Goal: Task Accomplishment & Management: Use online tool/utility

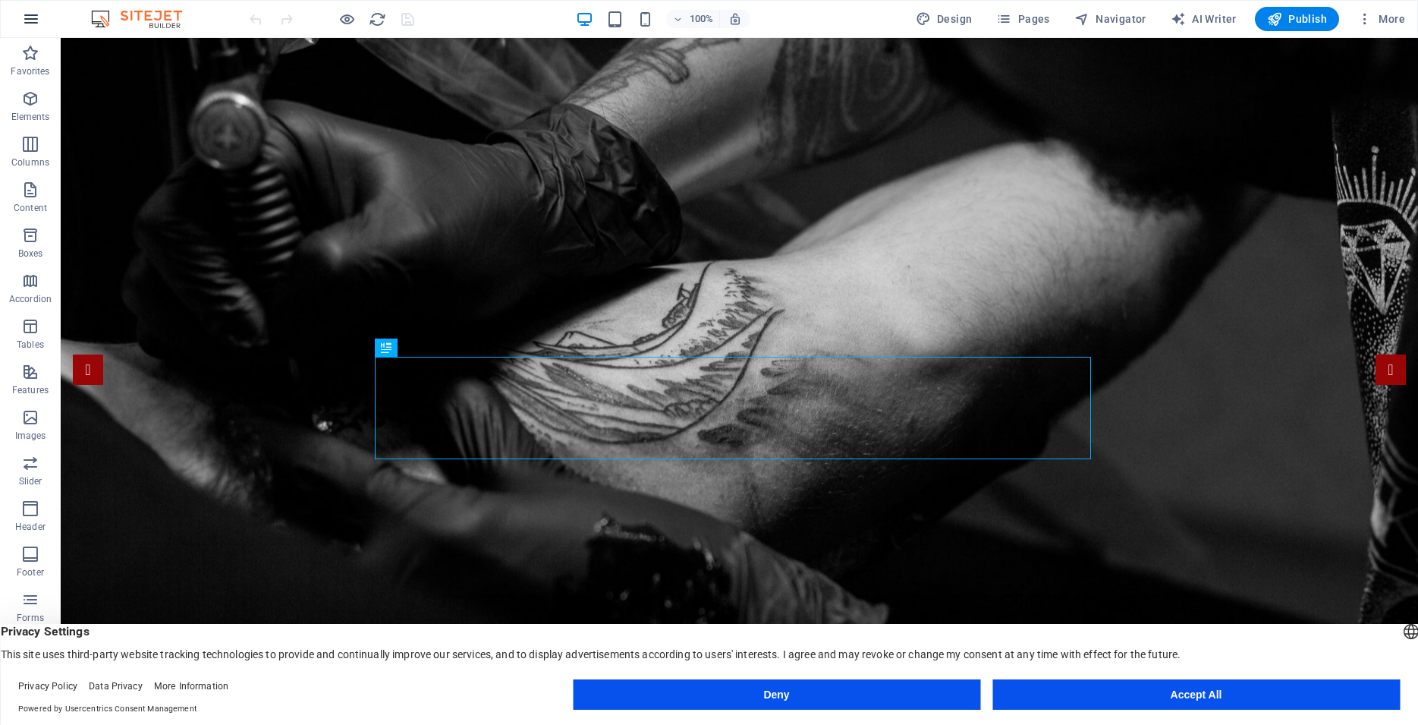
click at [37, 17] on icon "button" at bounding box center [31, 19] width 18 height 18
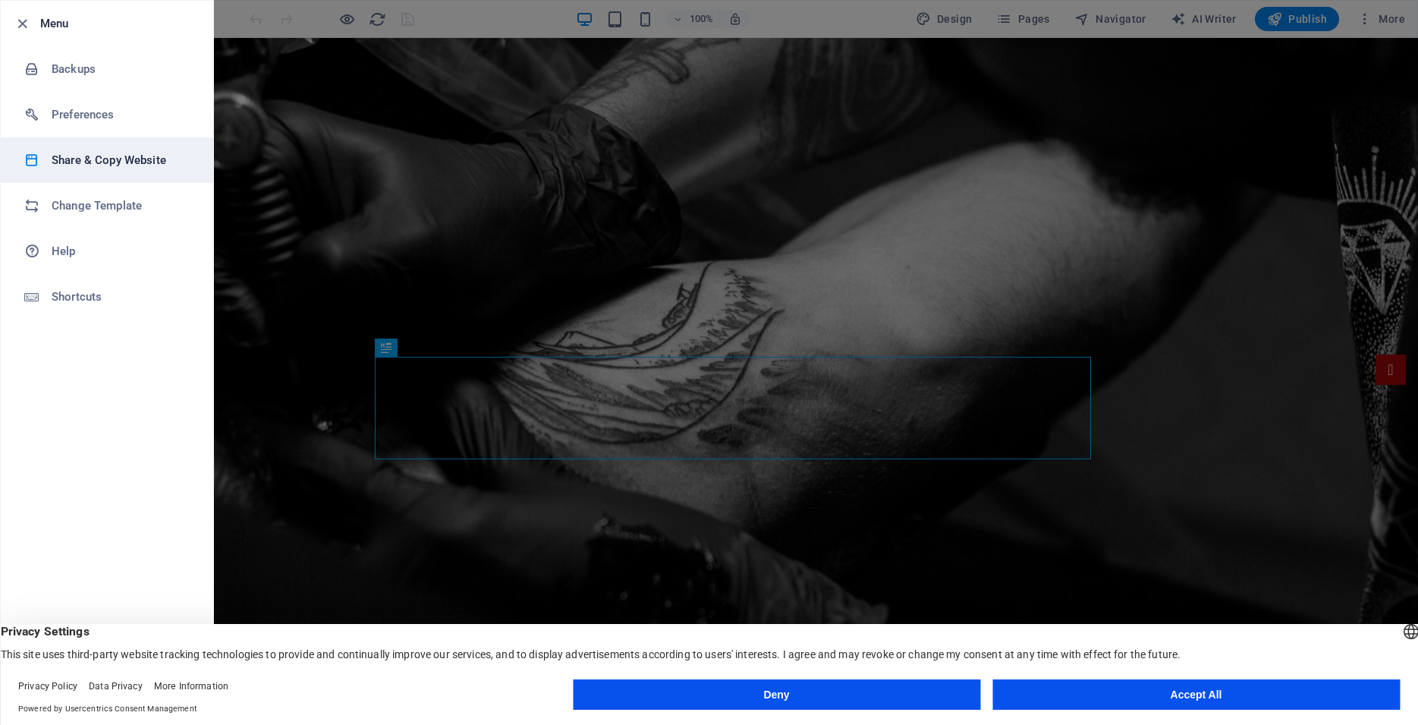
click at [106, 160] on h6 "Share & Copy Website" at bounding box center [122, 160] width 140 height 18
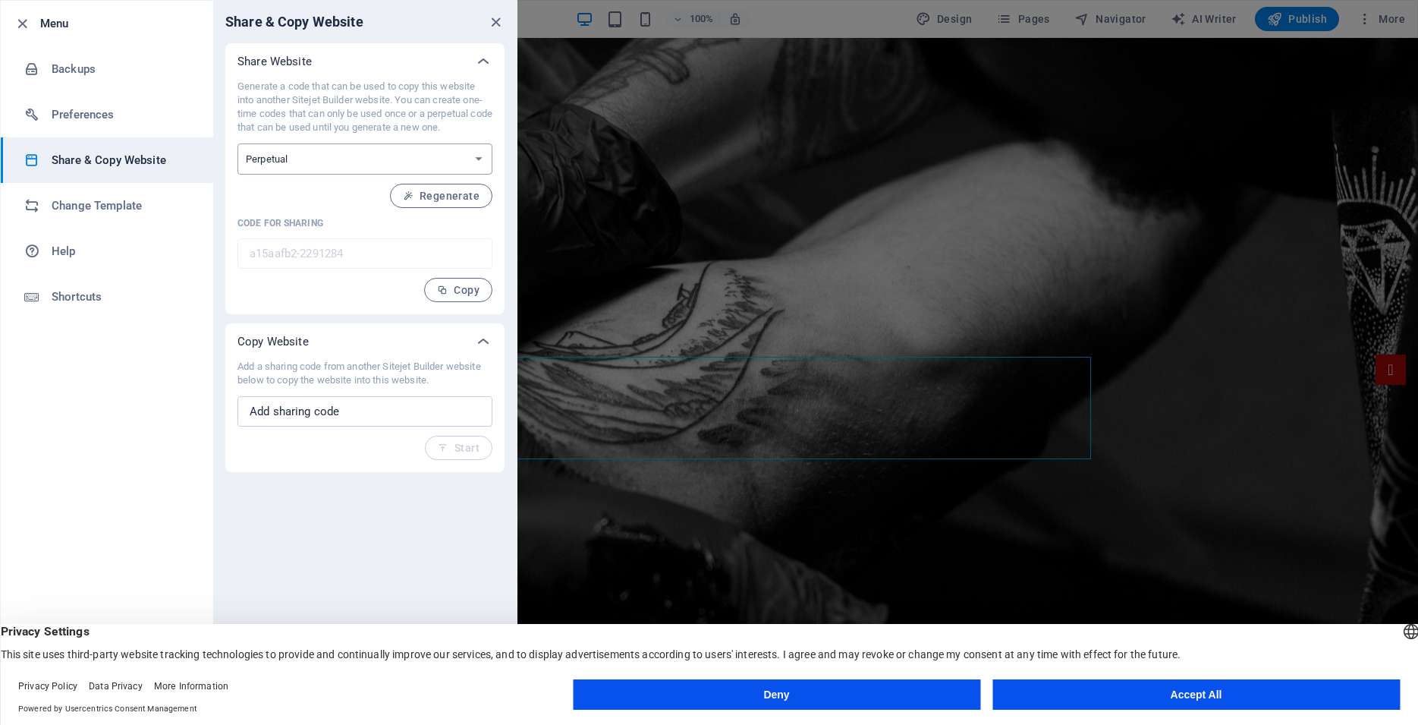
click at [288, 160] on select "One-time Perpetual" at bounding box center [364, 158] width 255 height 31
select select "onetime"
click option "One-time" at bounding box center [0, 0] width 0 height 0
click at [444, 198] on span "Generate" at bounding box center [446, 196] width 65 height 12
type input "19857888-2291284"
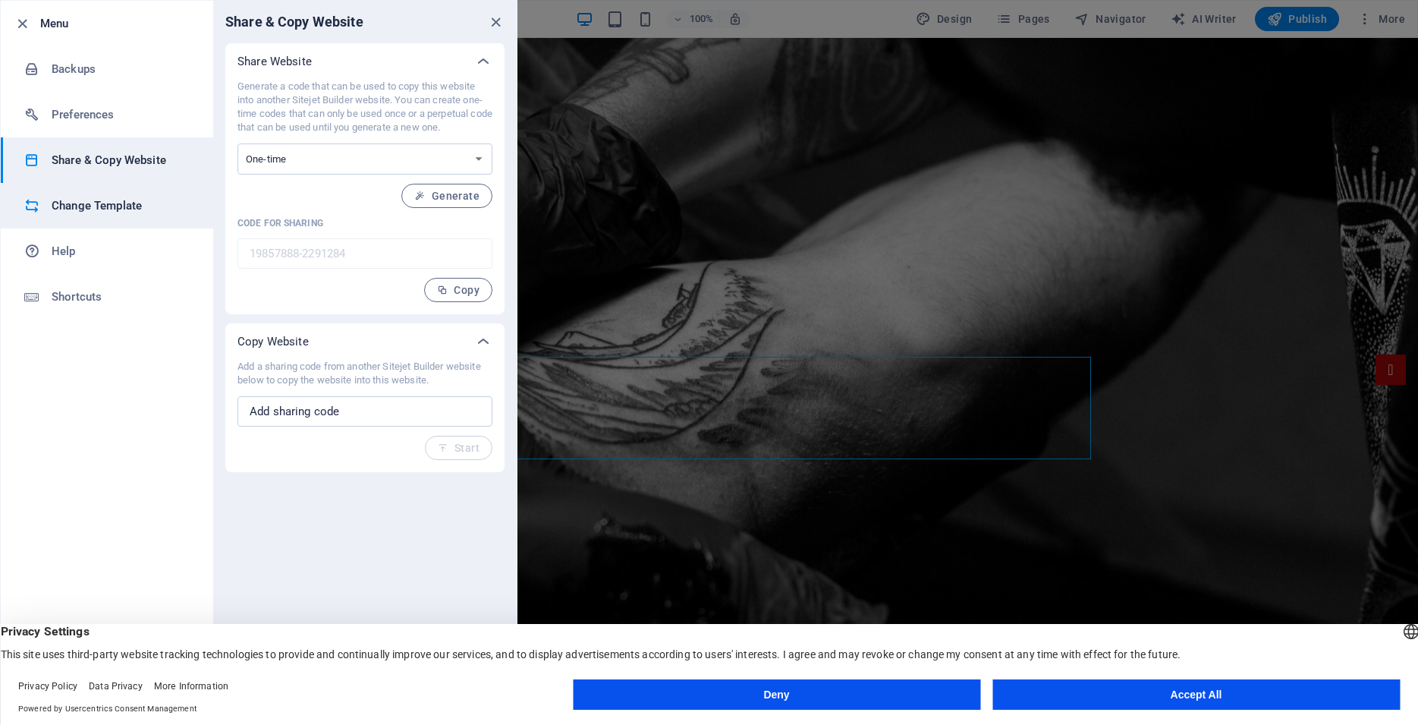
click at [118, 205] on h6 "Change Template" at bounding box center [122, 206] width 140 height 18
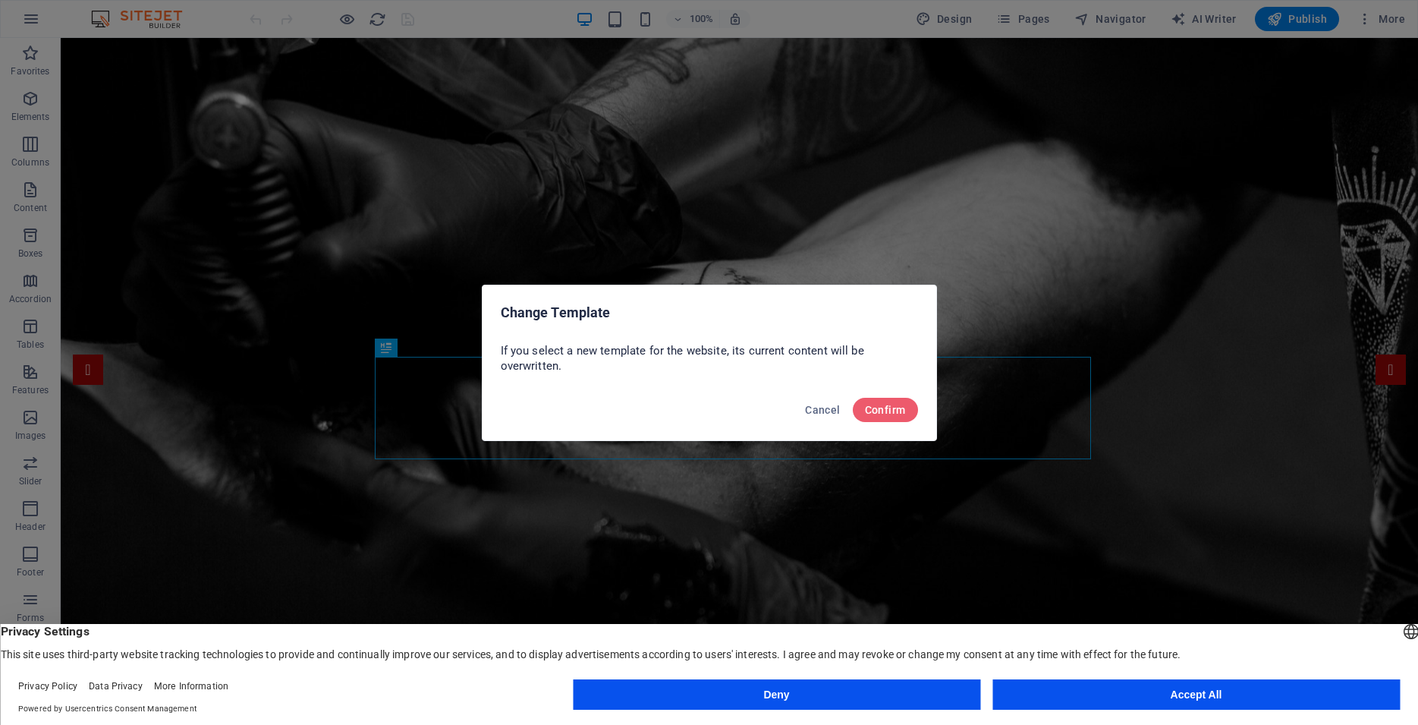
click at [1262, 685] on button "Accept All" at bounding box center [1195, 694] width 407 height 30
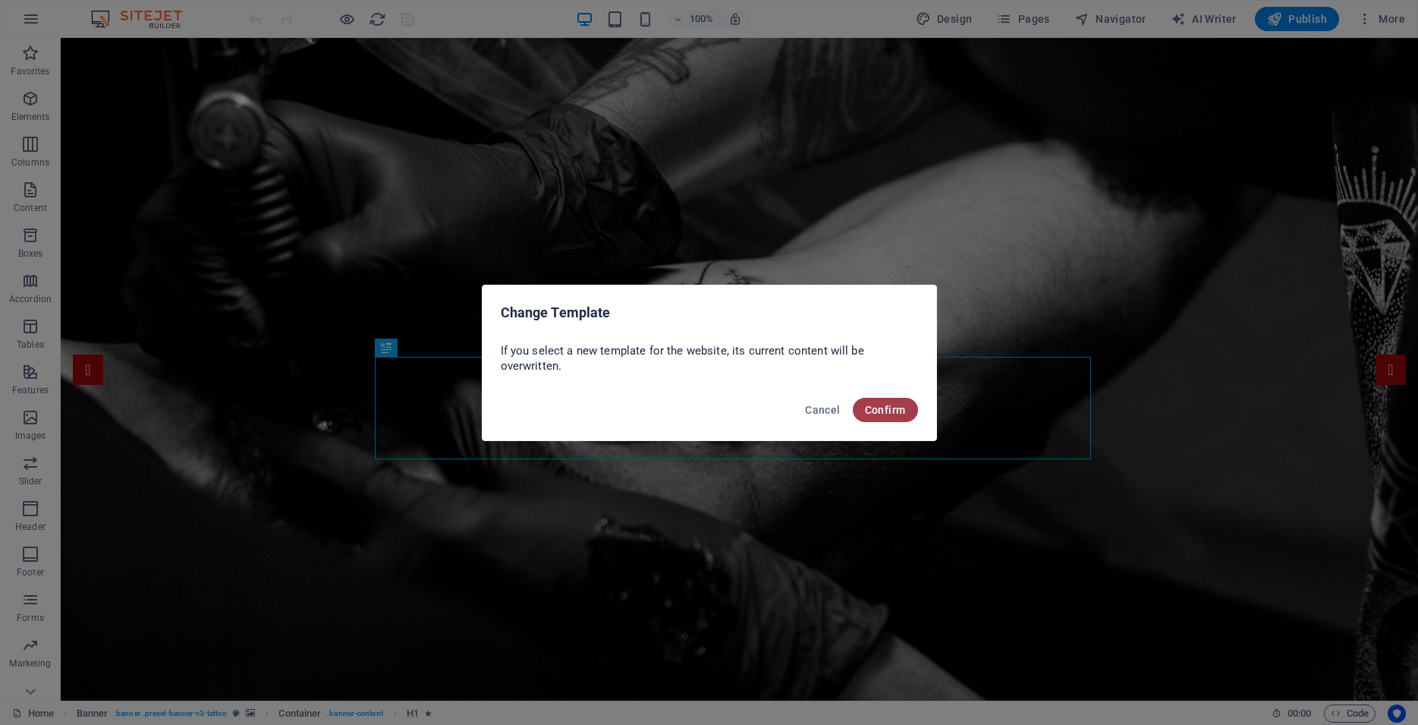
click at [875, 417] on button "Confirm" at bounding box center [885, 410] width 65 height 24
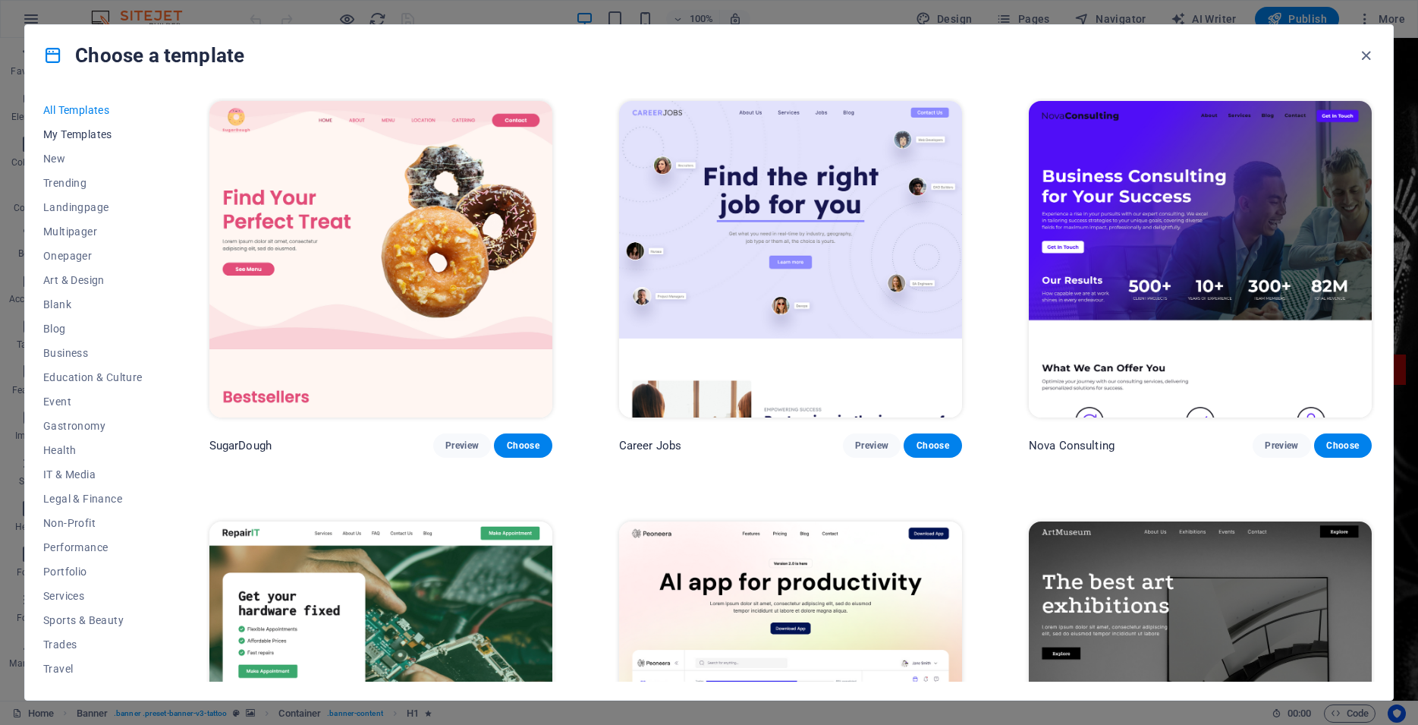
click at [104, 139] on span "My Templates" at bounding box center [92, 134] width 99 height 12
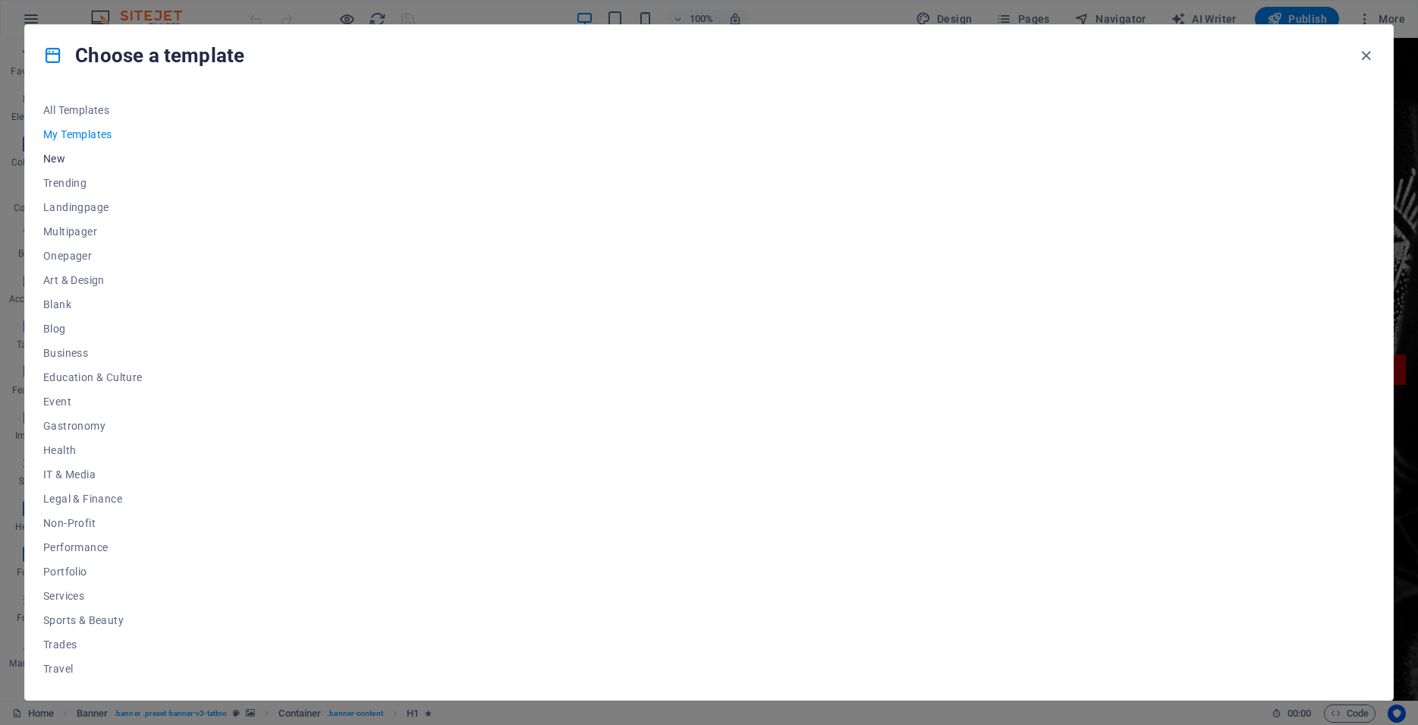
click at [61, 161] on span "New" at bounding box center [92, 158] width 99 height 12
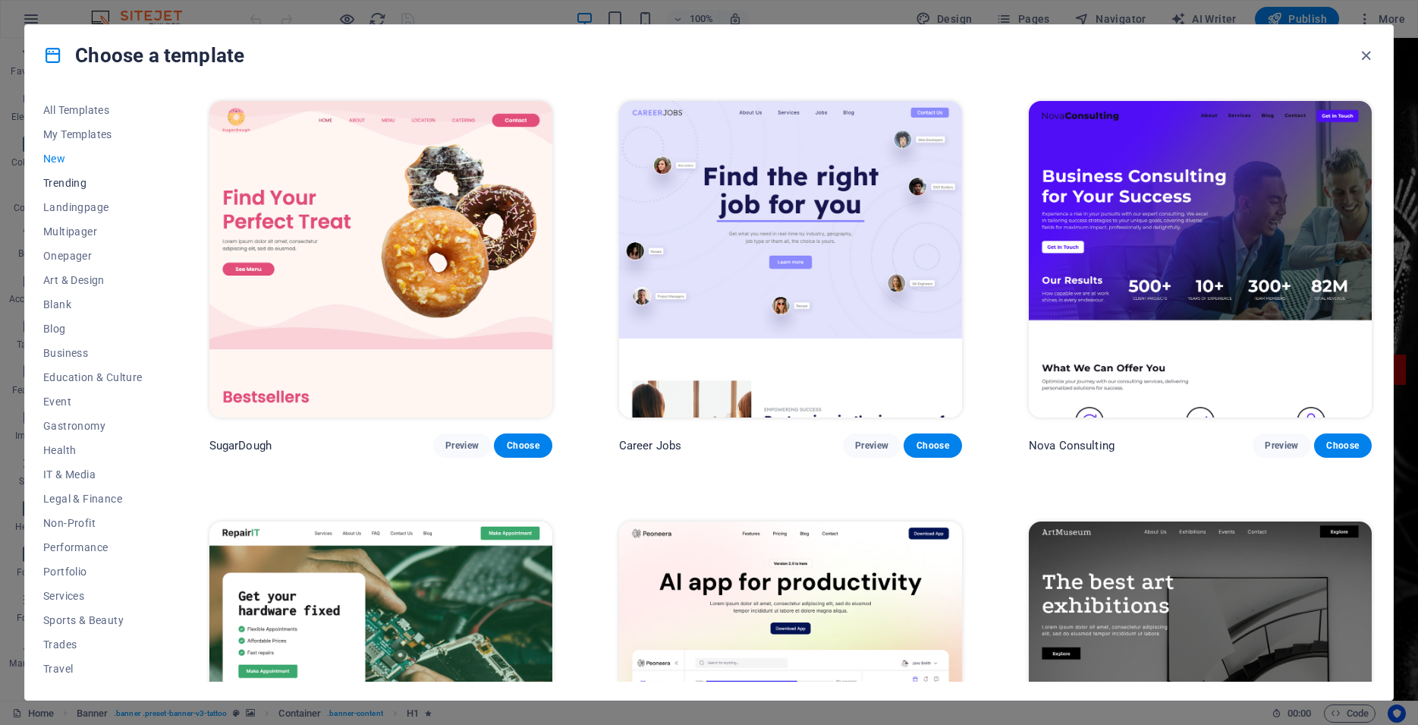
click at [71, 184] on span "Trending" at bounding box center [92, 183] width 99 height 12
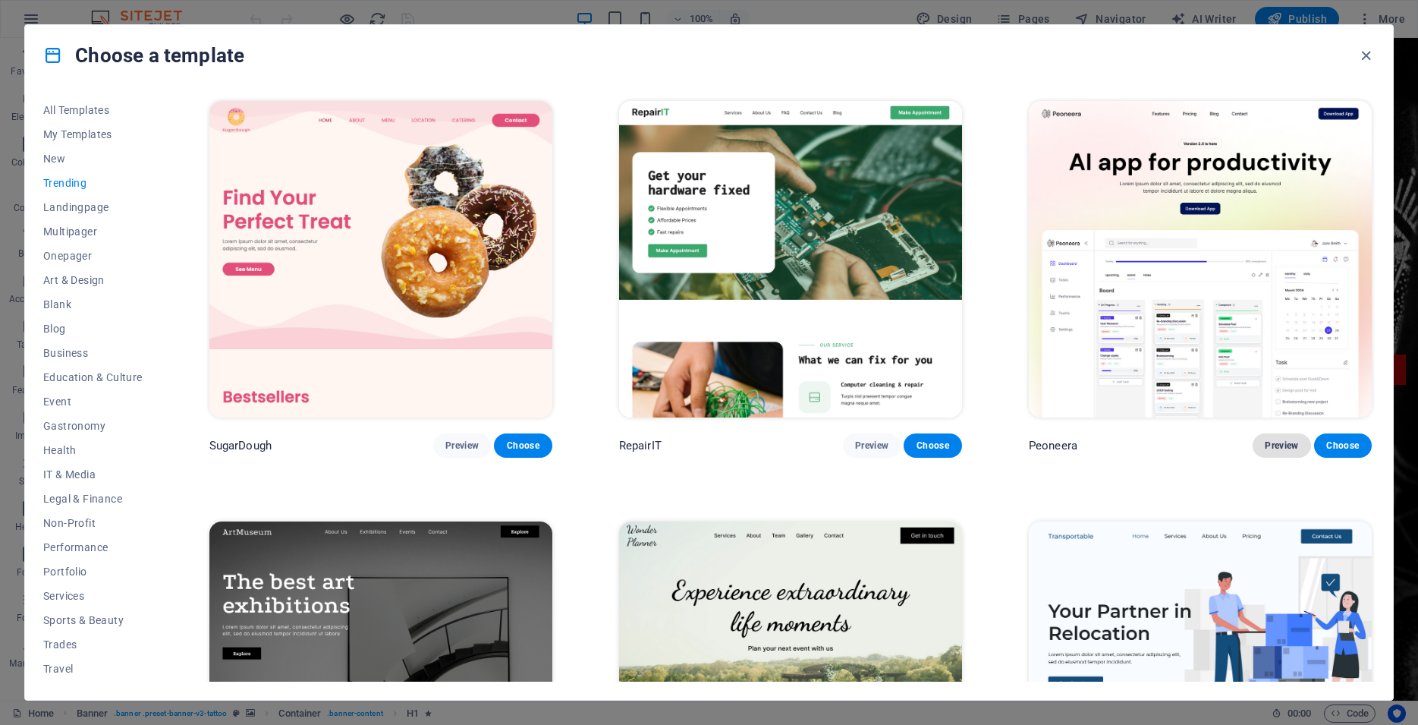
click at [1265, 439] on span "Preview" at bounding box center [1281, 445] width 33 height 12
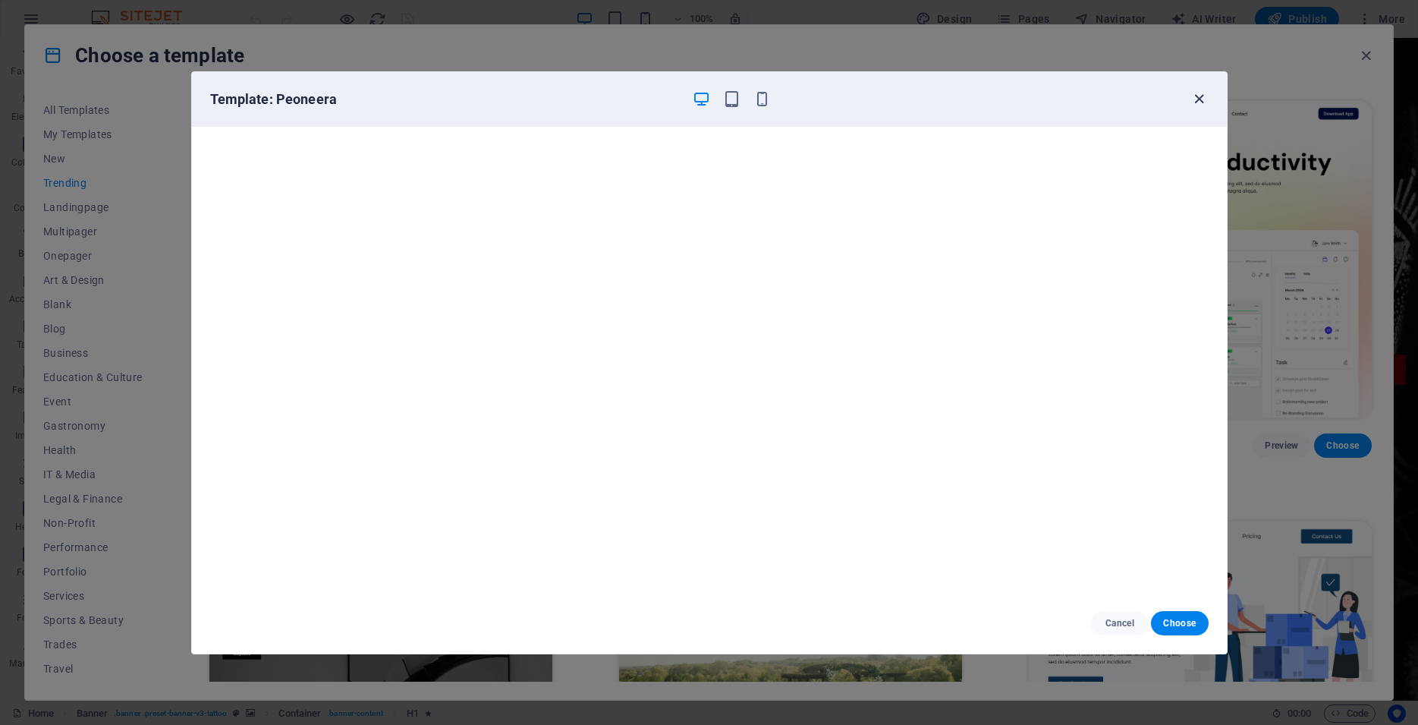
click at [1201, 101] on icon "button" at bounding box center [1198, 98] width 17 height 17
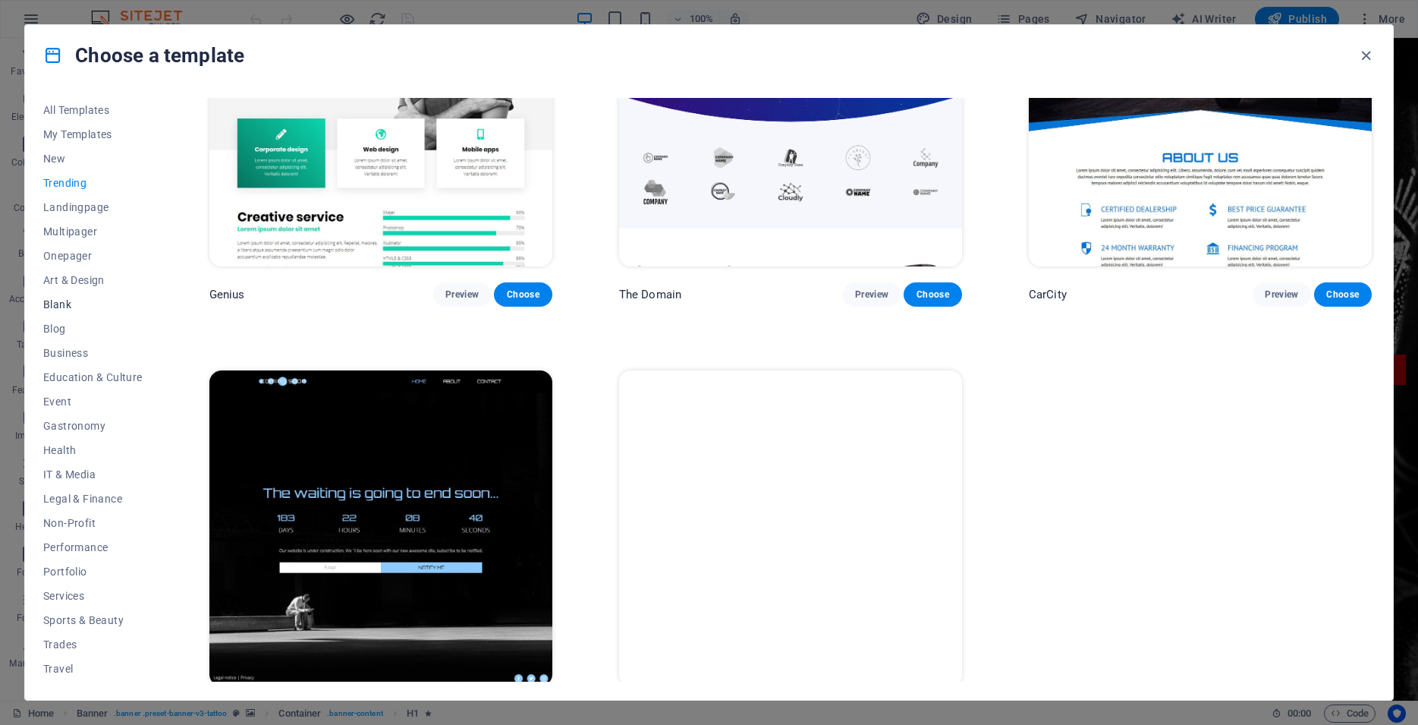
scroll to position [24, 0]
click at [60, 542] on span "Portfolio" at bounding box center [92, 548] width 99 height 12
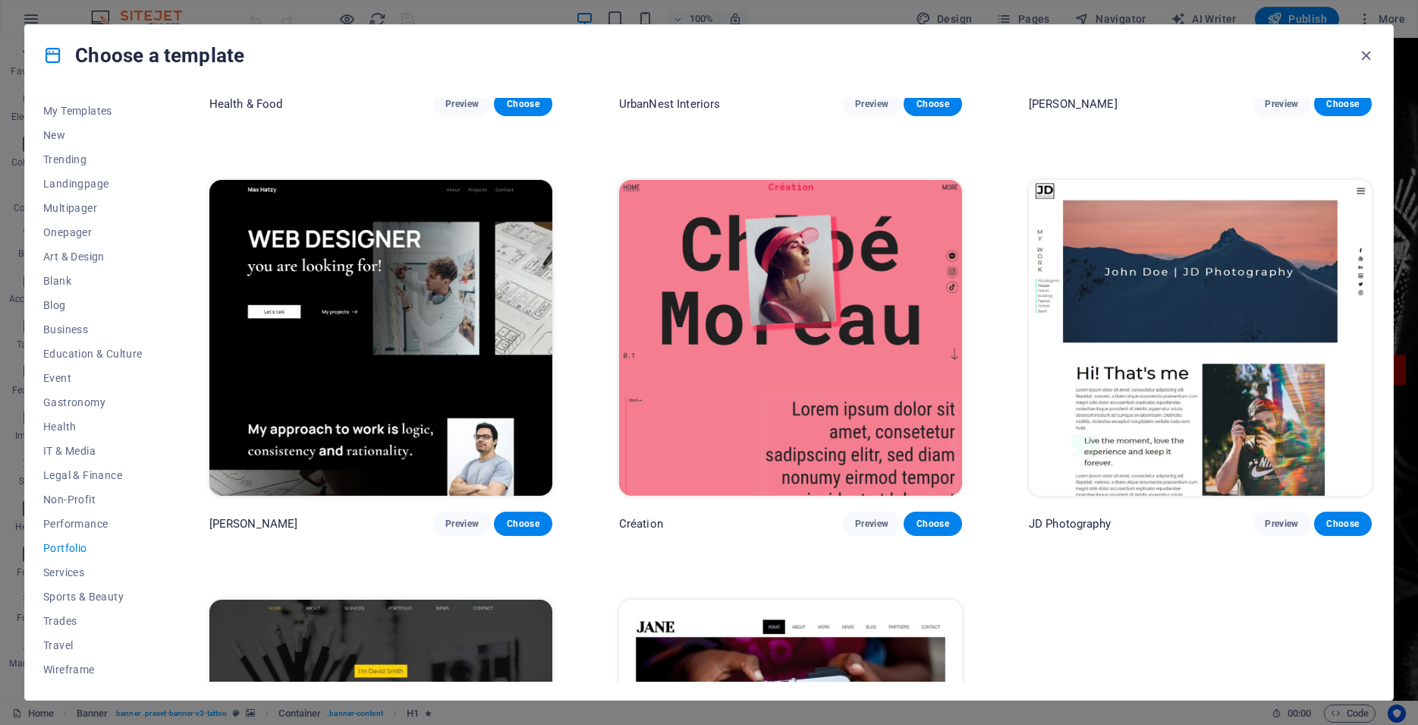
scroll to position [593, 0]
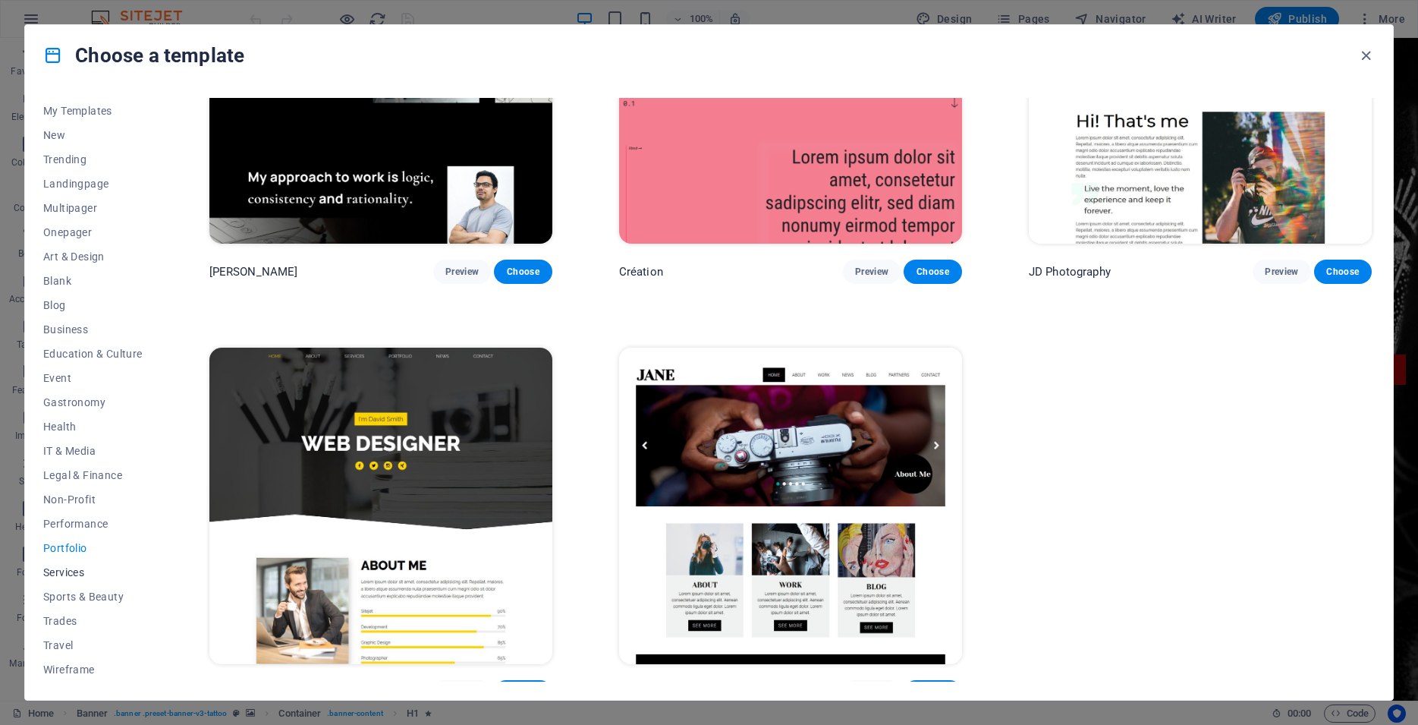
click at [70, 575] on span "Services" at bounding box center [92, 572] width 99 height 12
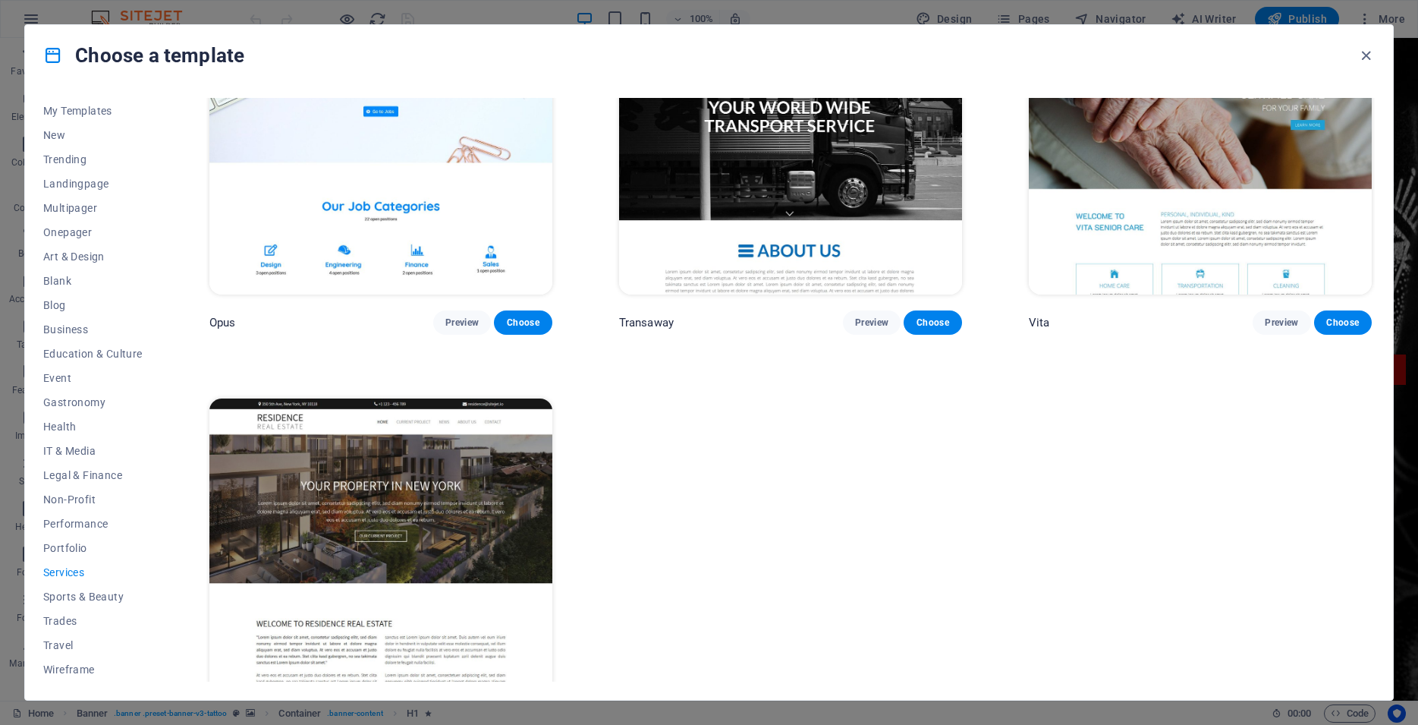
scroll to position [2655, 0]
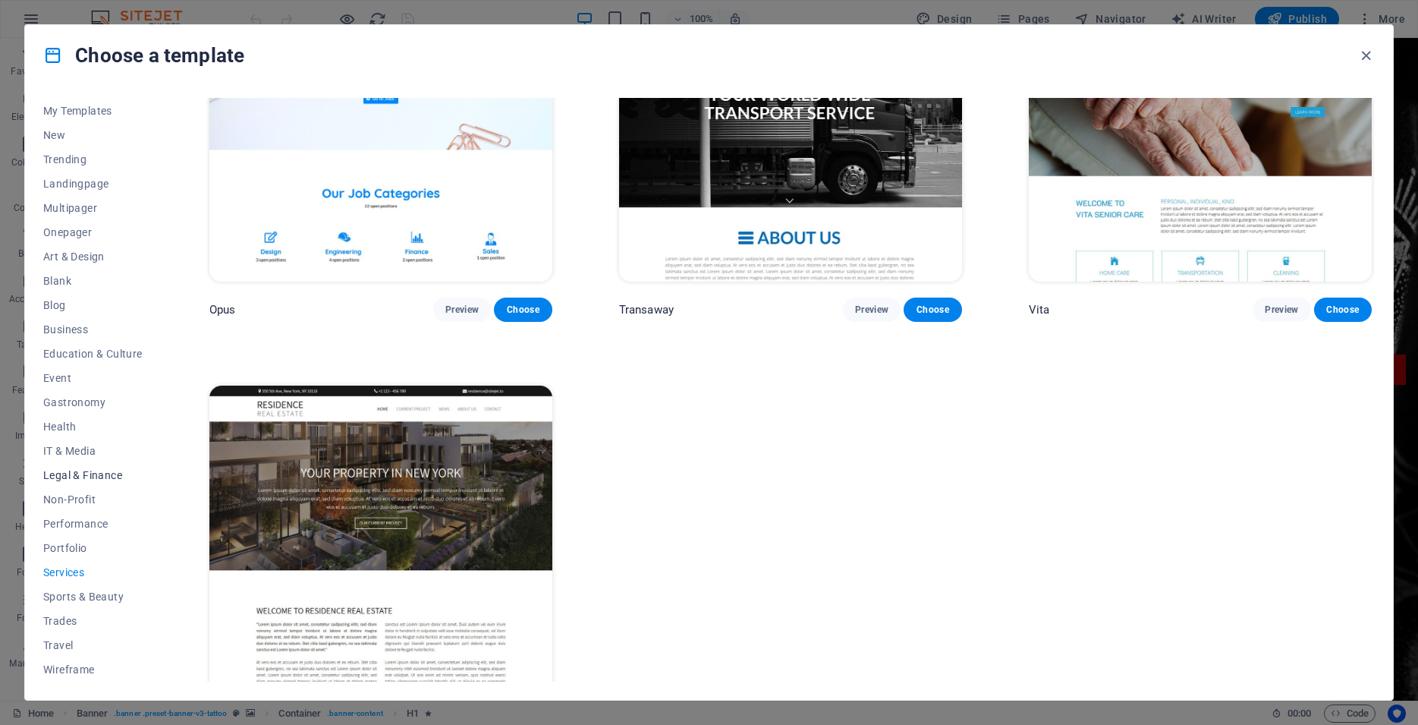
click at [108, 479] on span "Legal & Finance" at bounding box center [92, 475] width 99 height 12
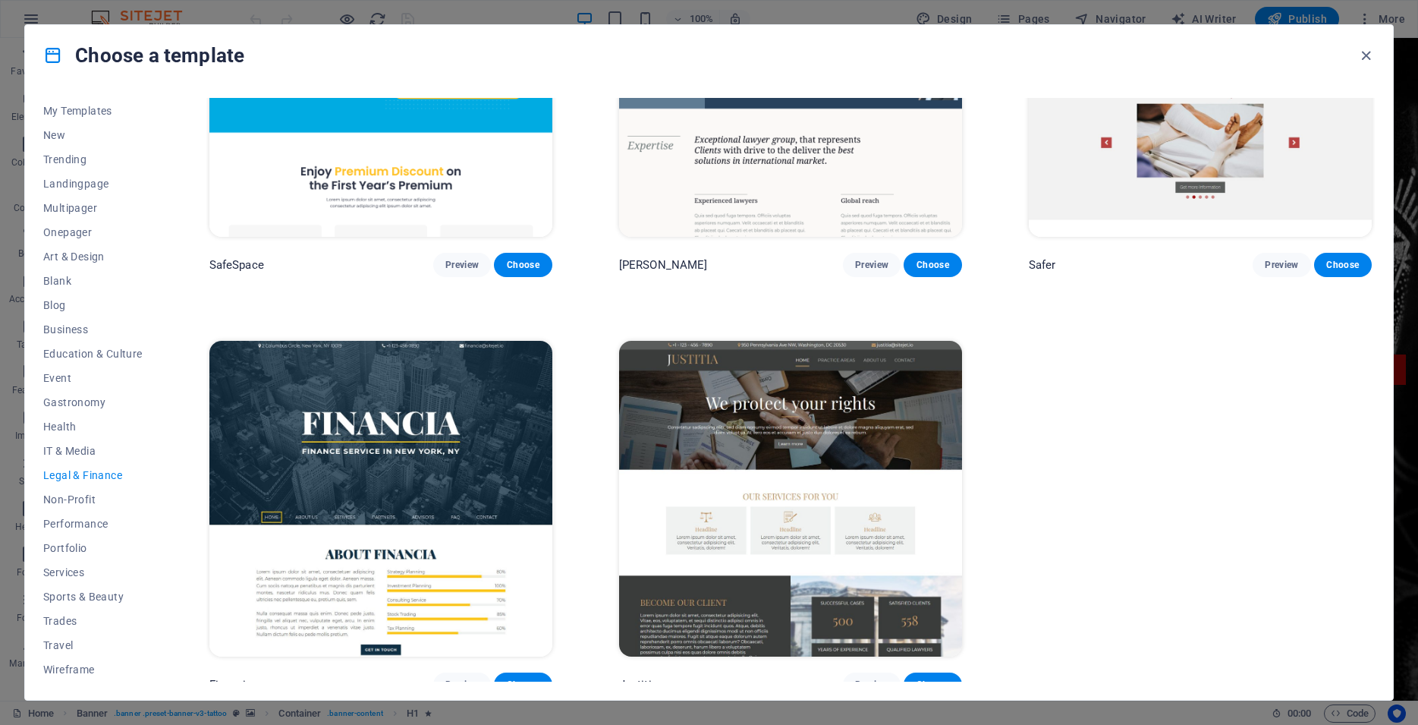
scroll to position [0, 0]
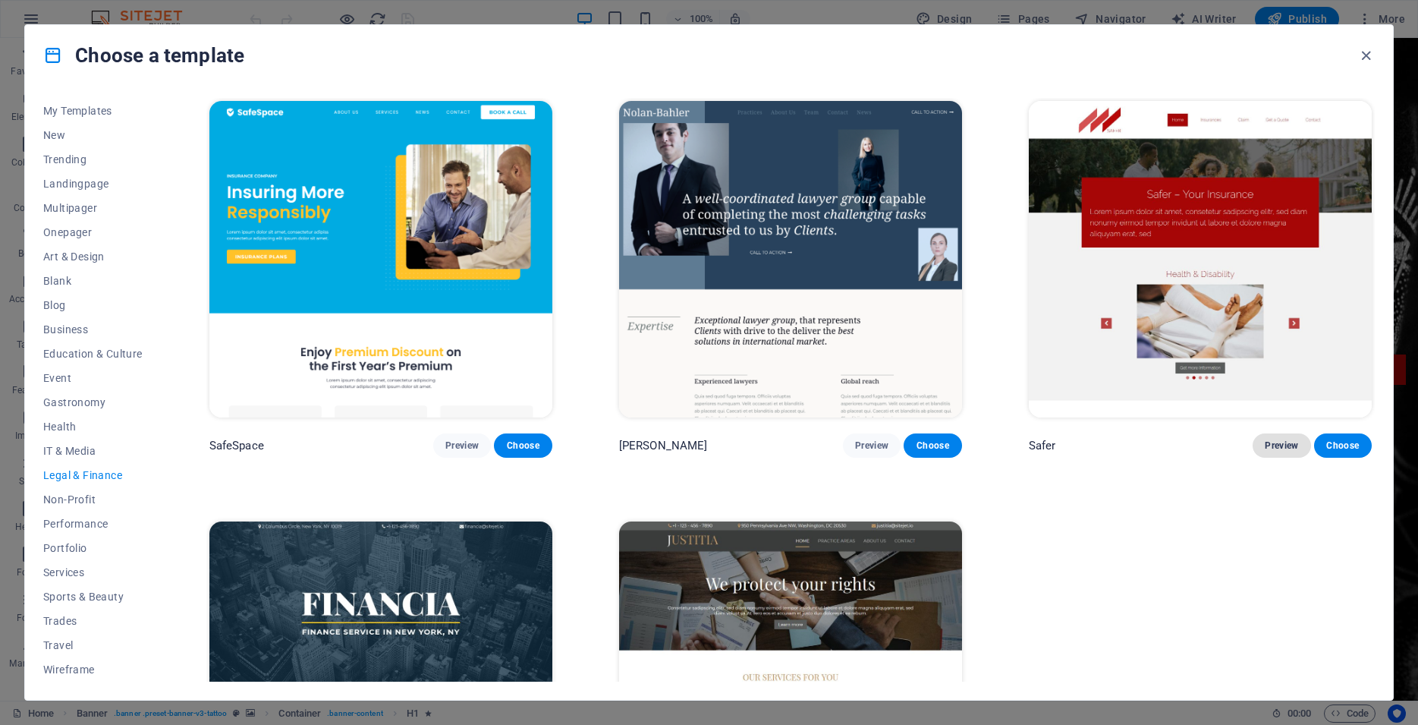
click at [1265, 439] on span "Preview" at bounding box center [1281, 445] width 33 height 12
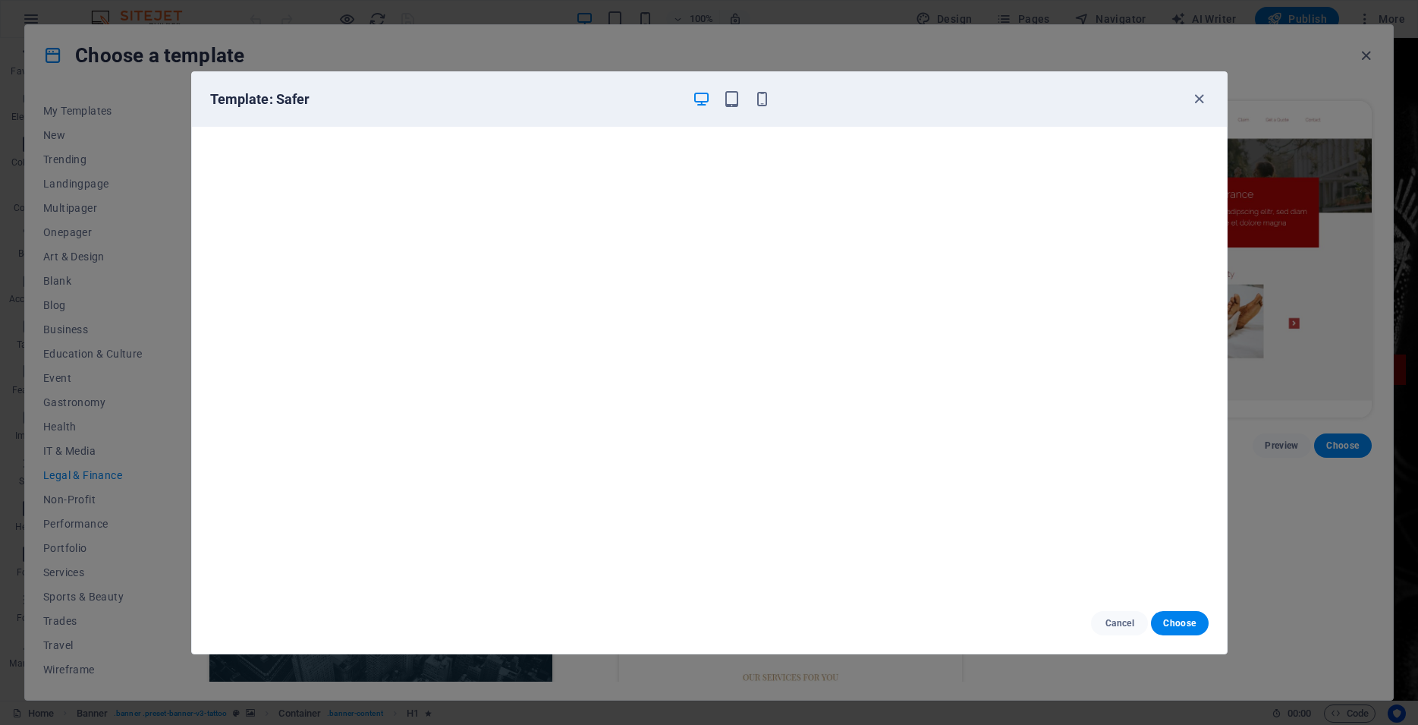
scroll to position [3, 0]
click at [1179, 617] on span "Choose" at bounding box center [1179, 623] width 33 height 12
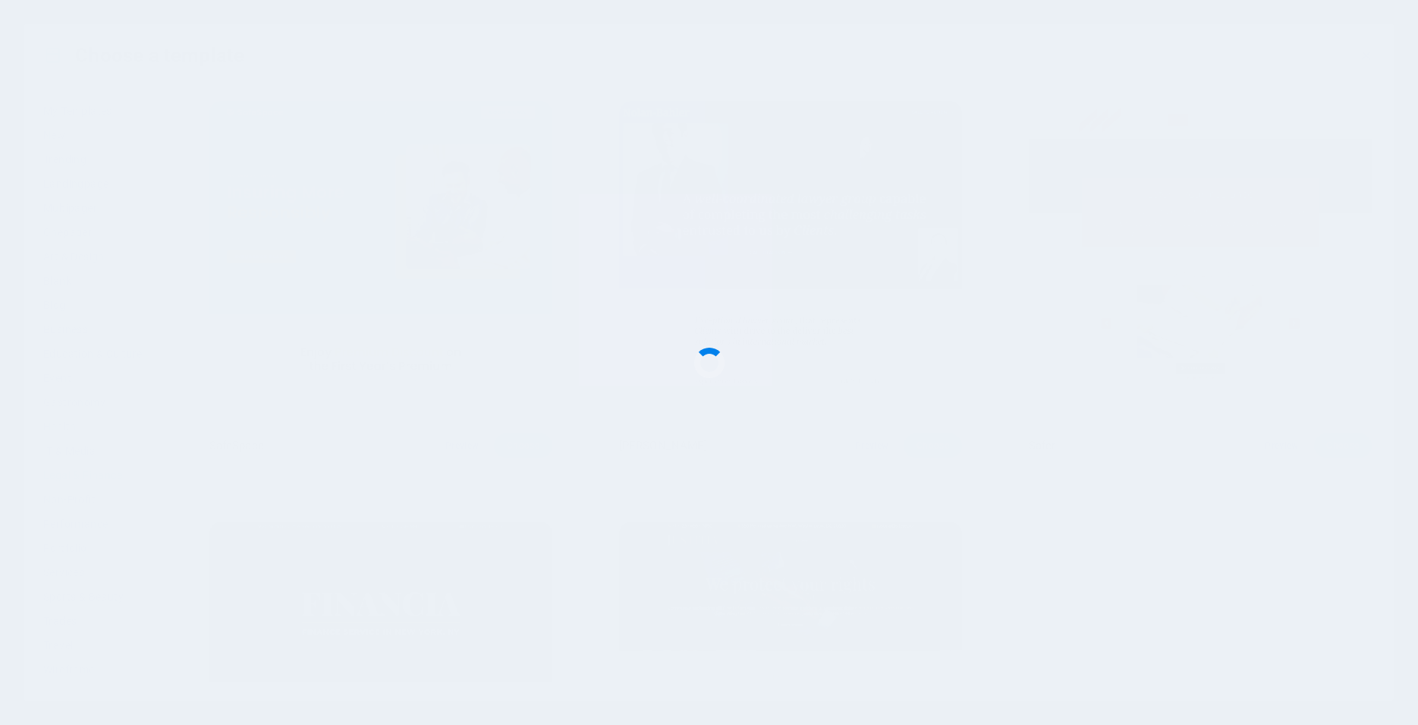
click at [1176, 623] on span "Choose" at bounding box center [1179, 623] width 33 height 12
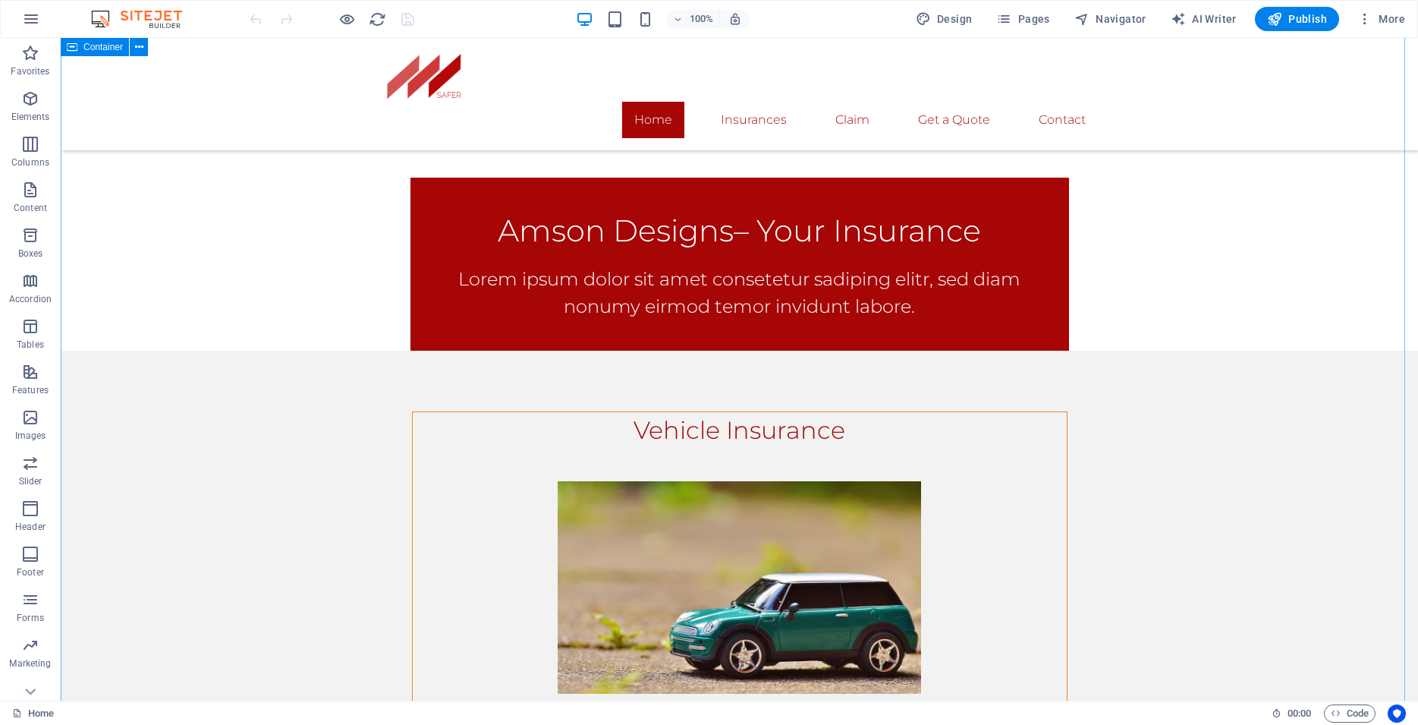
scroll to position [659, 0]
